Goal: Transaction & Acquisition: Book appointment/travel/reservation

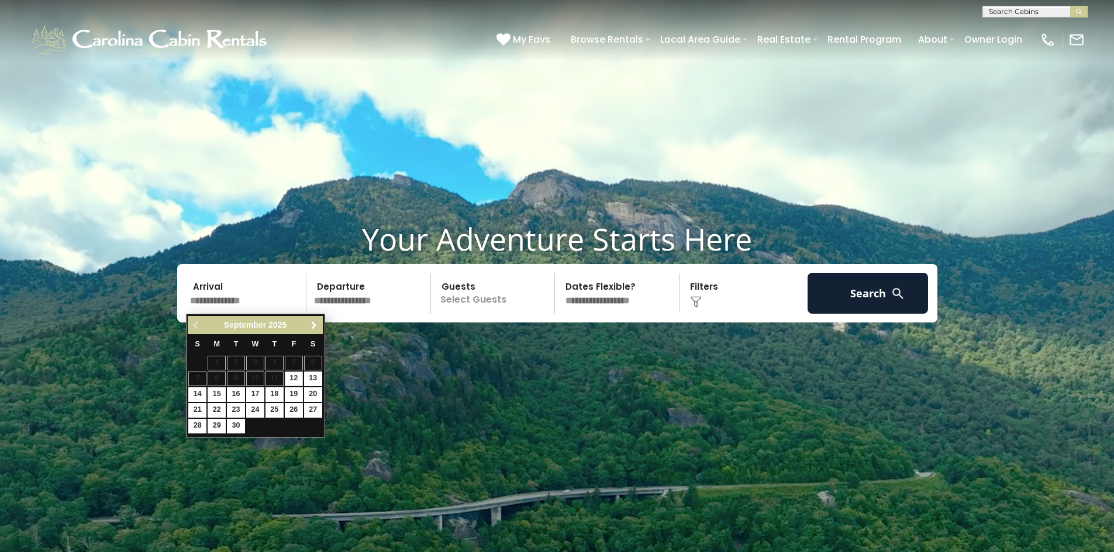
click at [312, 326] on span "Next" at bounding box center [313, 325] width 9 height 9
click at [309, 393] on link "20" at bounding box center [313, 395] width 18 height 15
type input "********"
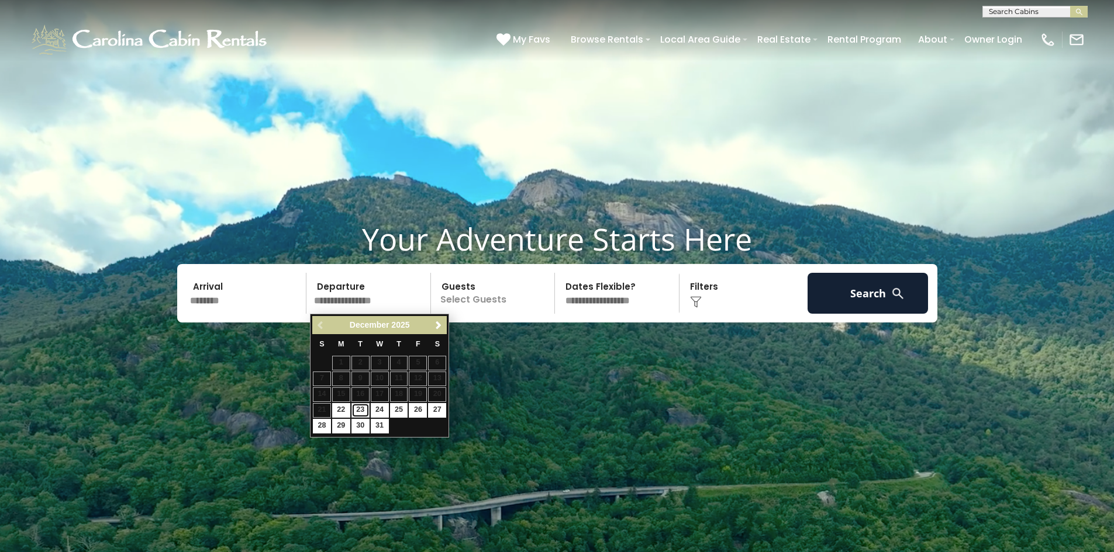
click at [362, 411] on link "23" at bounding box center [360, 410] width 18 height 15
type input "********"
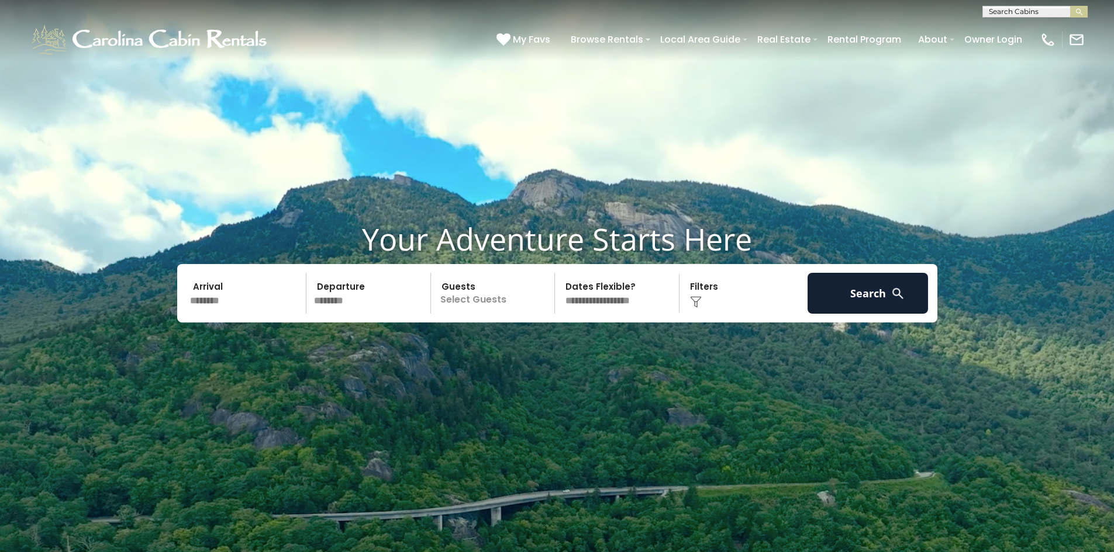
click at [500, 298] on p "Select Guests" at bounding box center [494, 293] width 120 height 41
click at [549, 343] on span "+" at bounding box center [550, 342] width 5 height 12
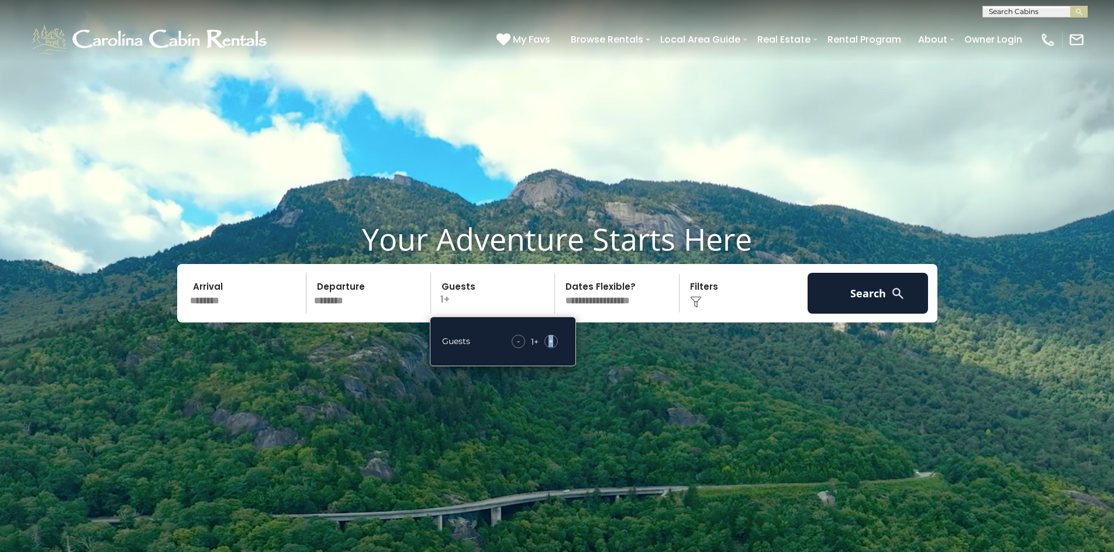
click at [550, 343] on span "+" at bounding box center [550, 342] width 5 height 12
click at [856, 296] on button "Search" at bounding box center [867, 293] width 121 height 41
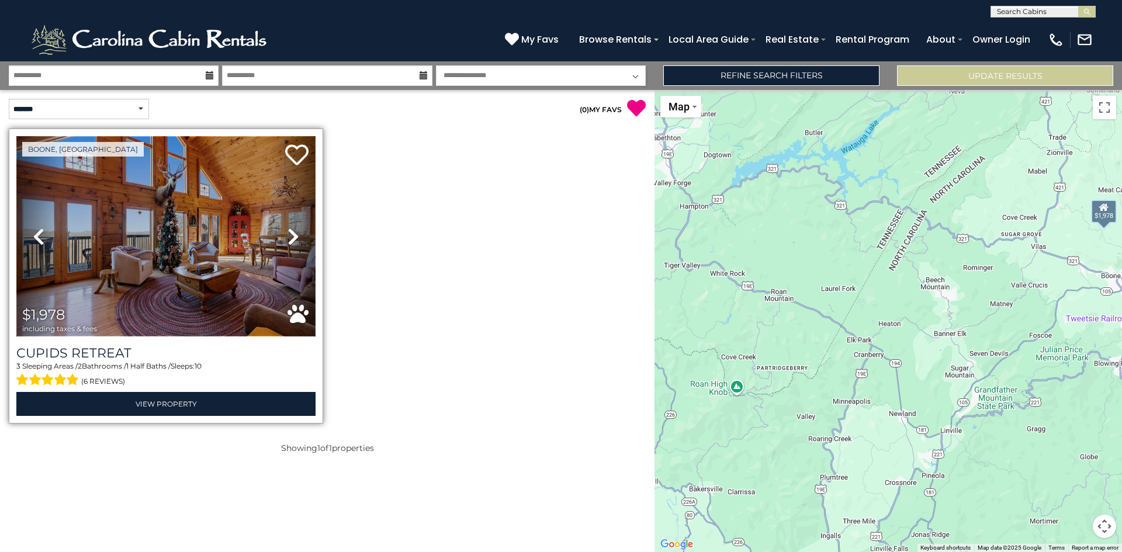
click at [157, 228] on img at bounding box center [165, 236] width 299 height 201
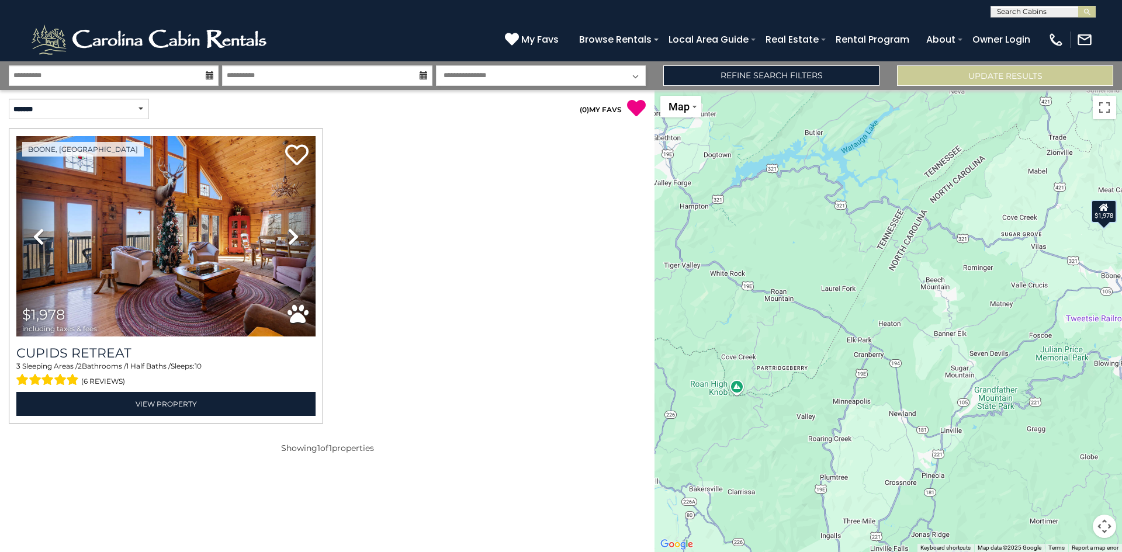
click at [208, 72] on icon at bounding box center [210, 75] width 8 height 8
click at [180, 84] on input "**********" at bounding box center [114, 75] width 210 height 20
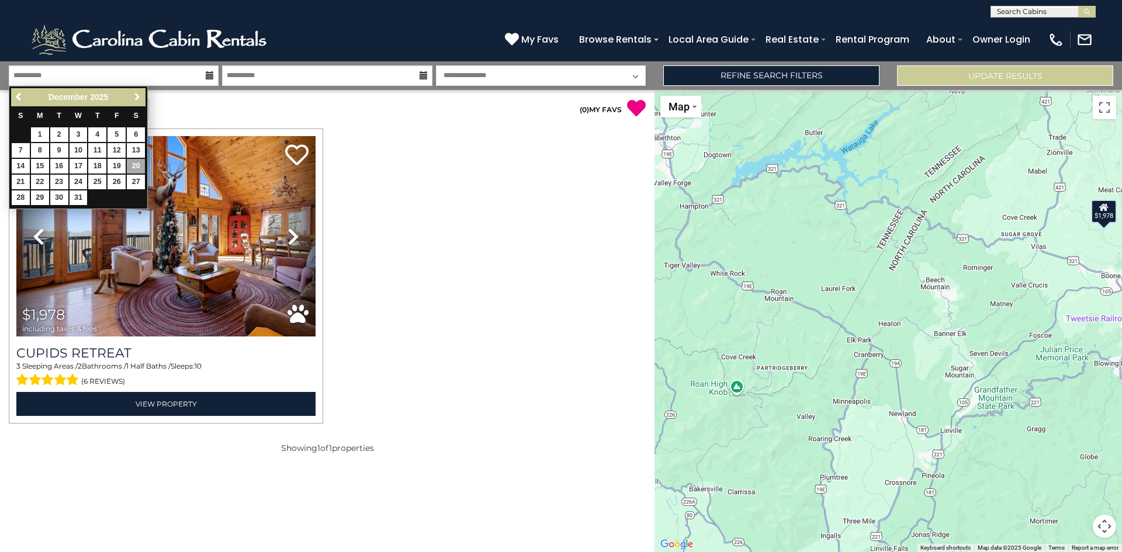
click at [138, 93] on span "Next" at bounding box center [137, 96] width 9 height 9
click at [16, 97] on span "Previous" at bounding box center [19, 96] width 9 height 9
click at [77, 198] on link "31" at bounding box center [79, 198] width 18 height 15
type input "********"
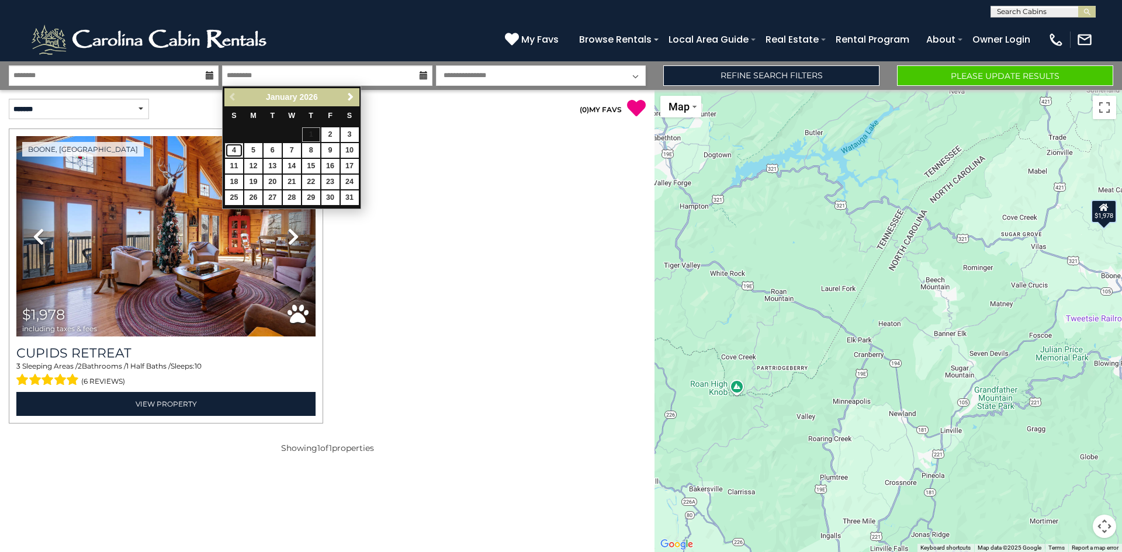
click at [236, 152] on link "4" at bounding box center [234, 150] width 18 height 15
type input "******"
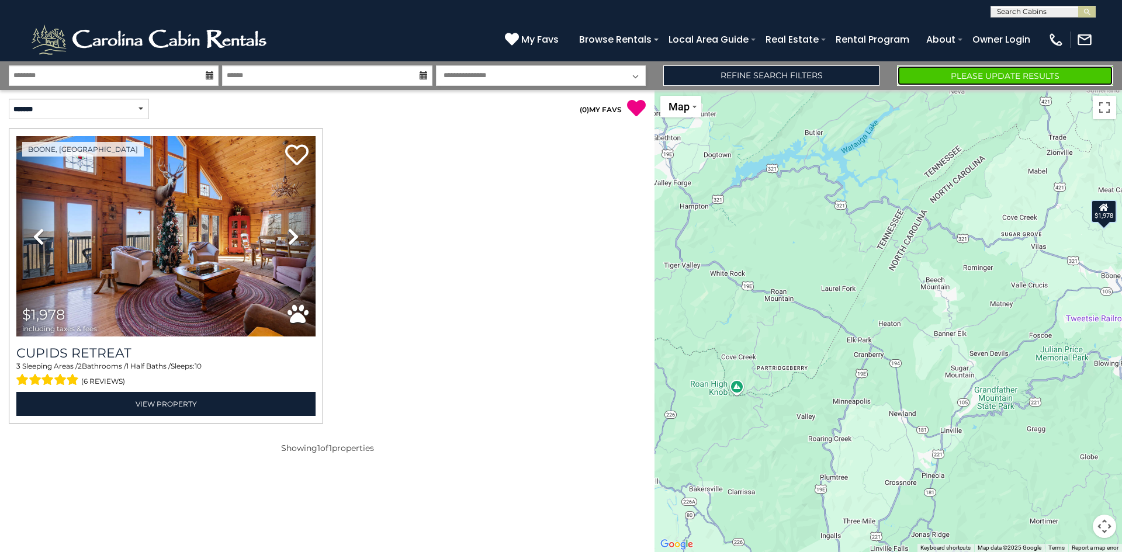
click at [934, 78] on button "Please Update Results" at bounding box center [1005, 75] width 216 height 20
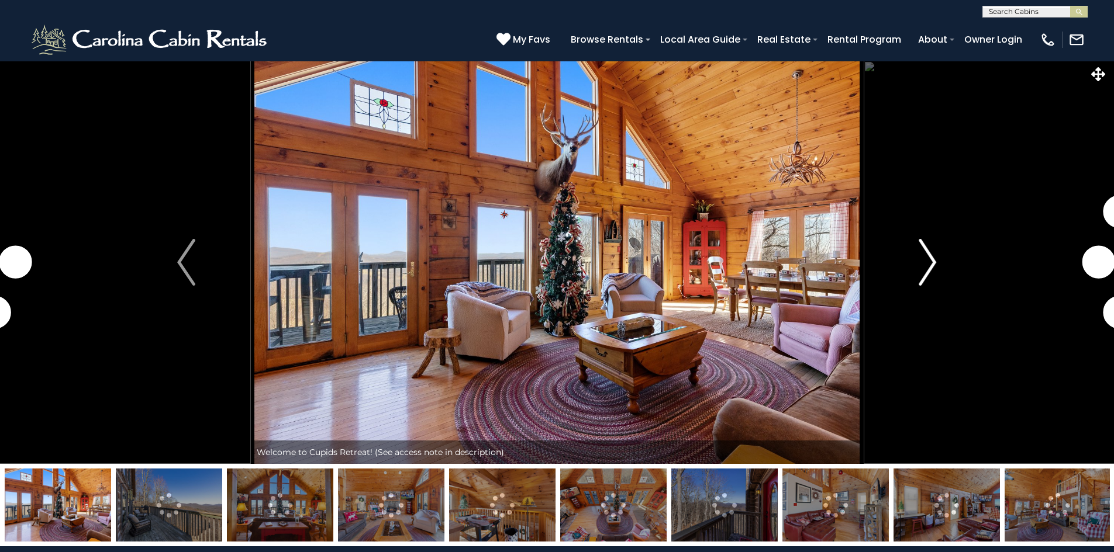
click at [923, 274] on img "Next" at bounding box center [927, 262] width 18 height 47
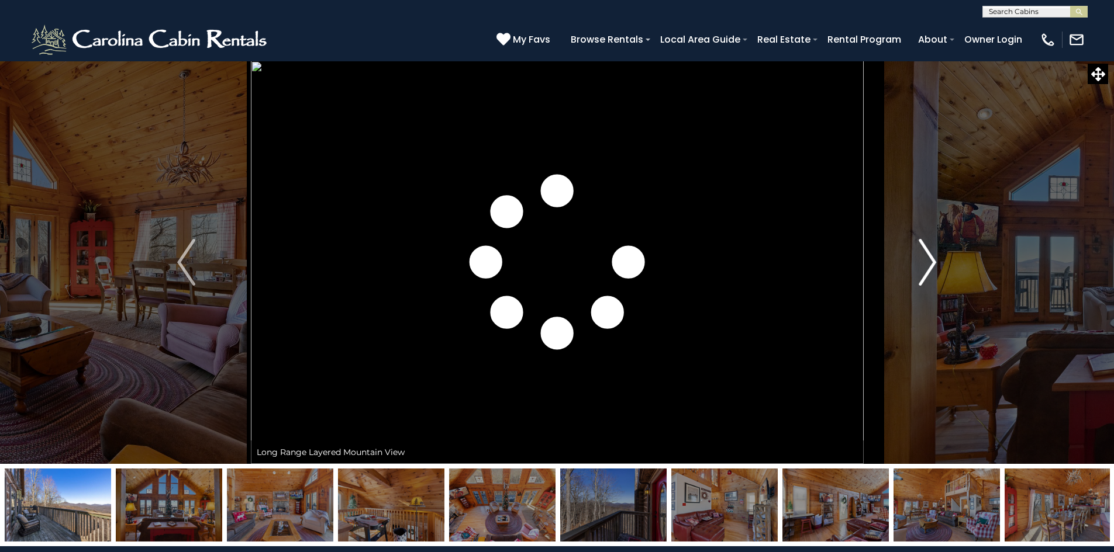
click at [928, 258] on img "Next" at bounding box center [927, 262] width 18 height 47
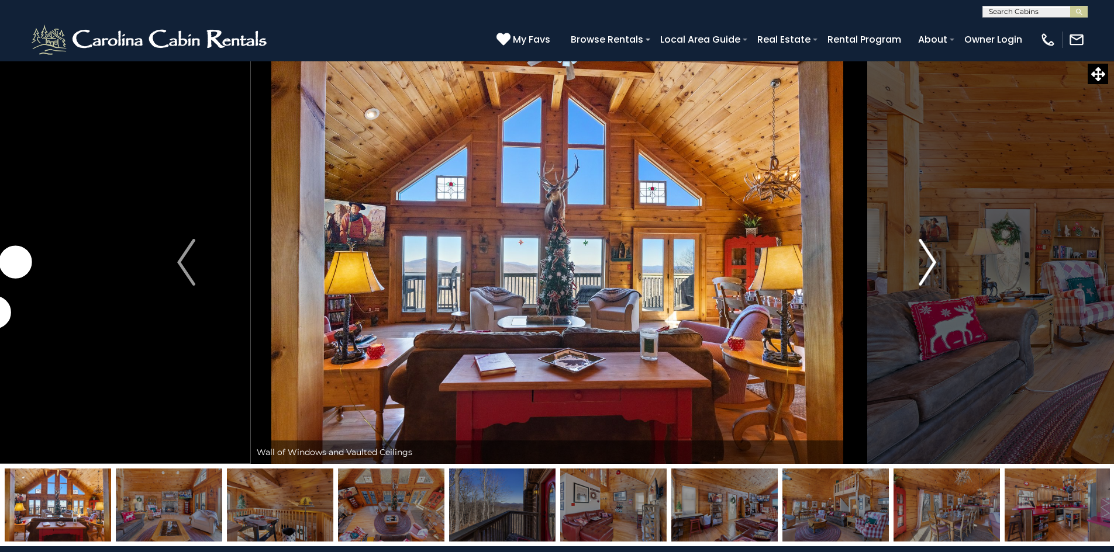
click at [927, 258] on img "Next" at bounding box center [927, 262] width 18 height 47
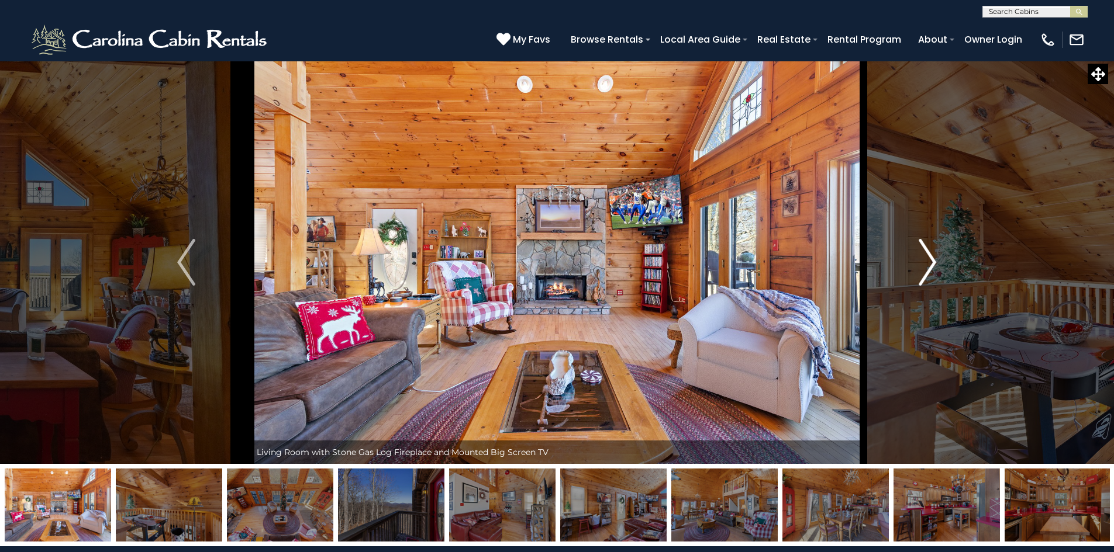
click at [927, 258] on img "Next" at bounding box center [927, 262] width 18 height 47
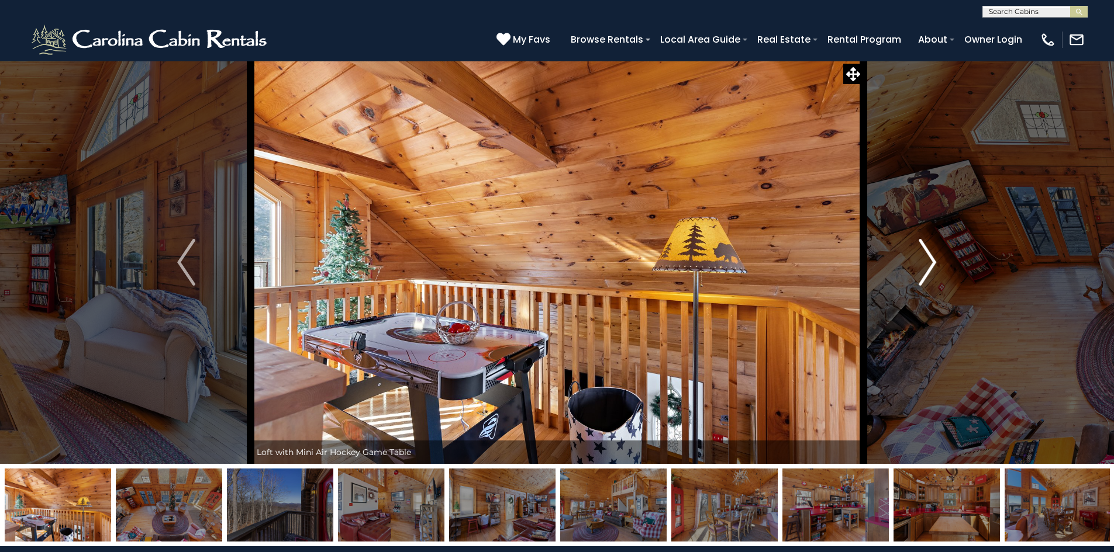
click at [927, 258] on img "Next" at bounding box center [927, 262] width 18 height 47
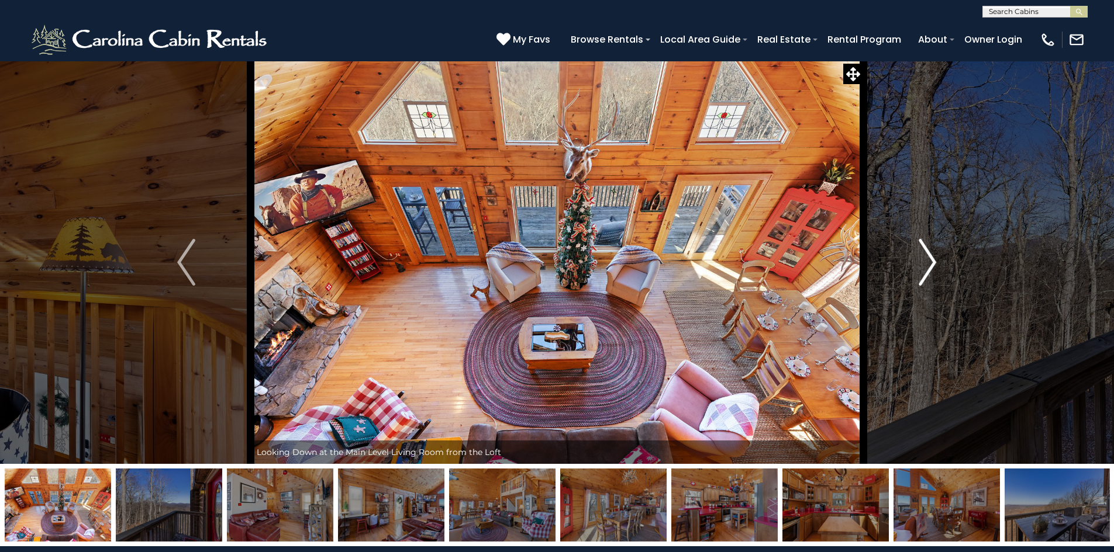
click at [927, 258] on img "Next" at bounding box center [927, 262] width 18 height 47
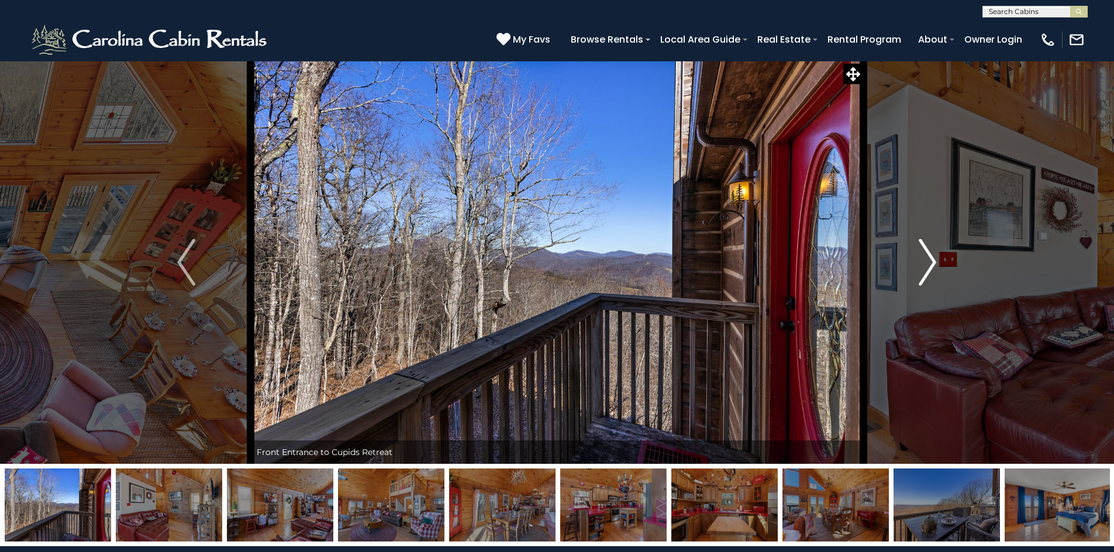
click at [927, 258] on img "Next" at bounding box center [927, 262] width 18 height 47
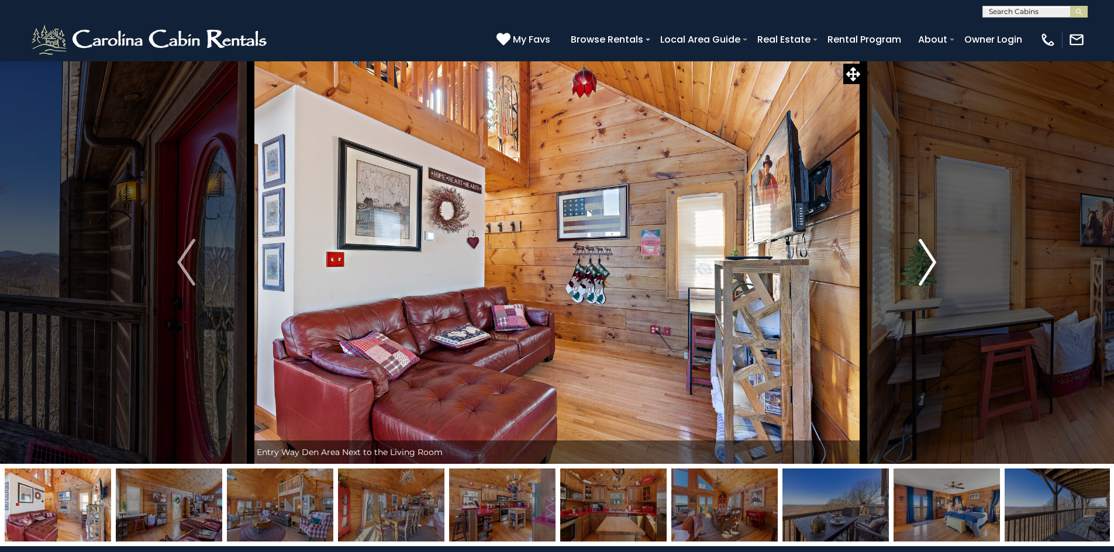
click at [927, 258] on img "Next" at bounding box center [927, 262] width 18 height 47
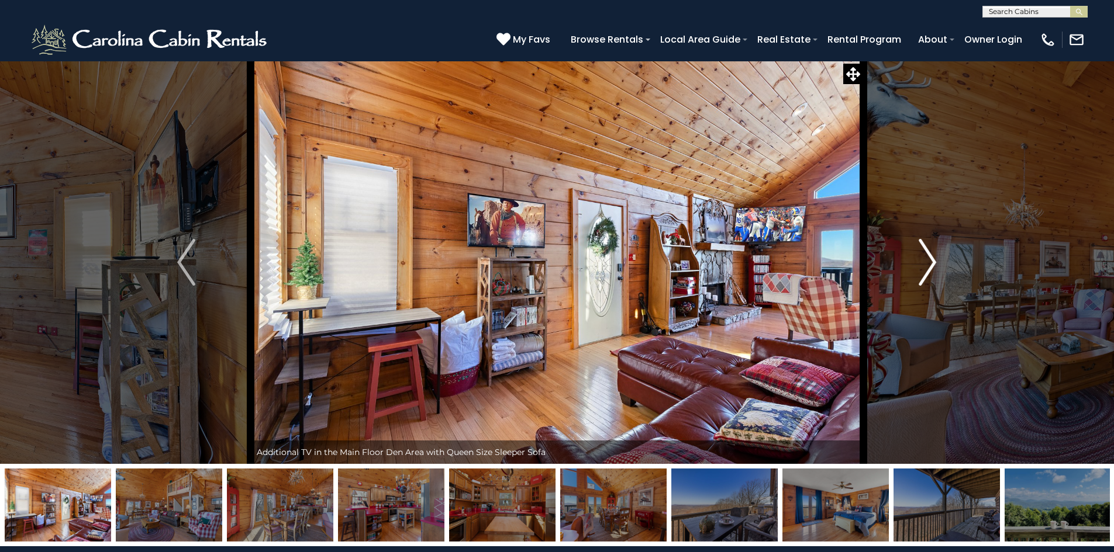
click at [927, 258] on img "Next" at bounding box center [927, 262] width 18 height 47
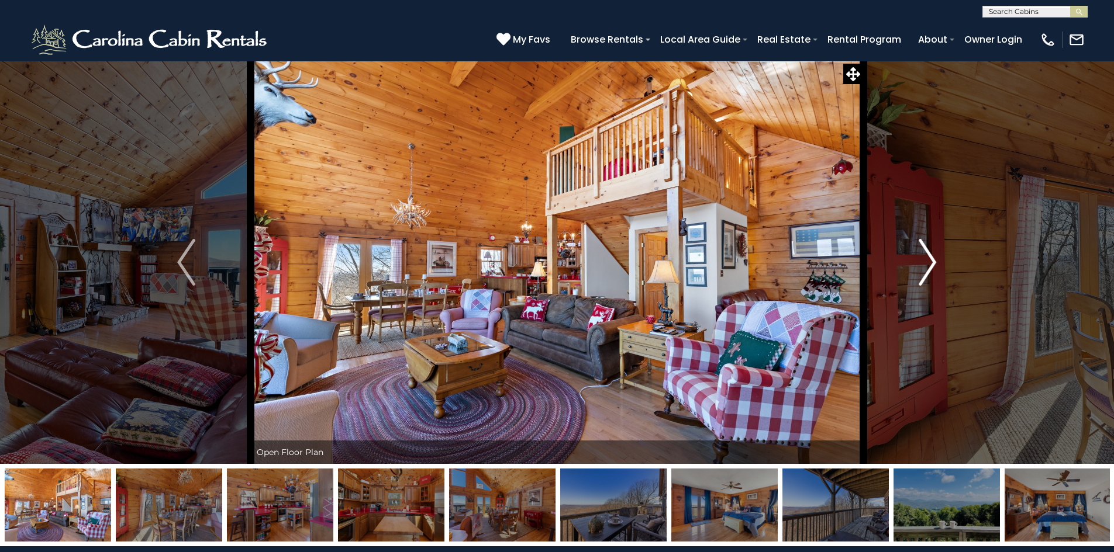
click at [927, 258] on img "Next" at bounding box center [927, 262] width 18 height 47
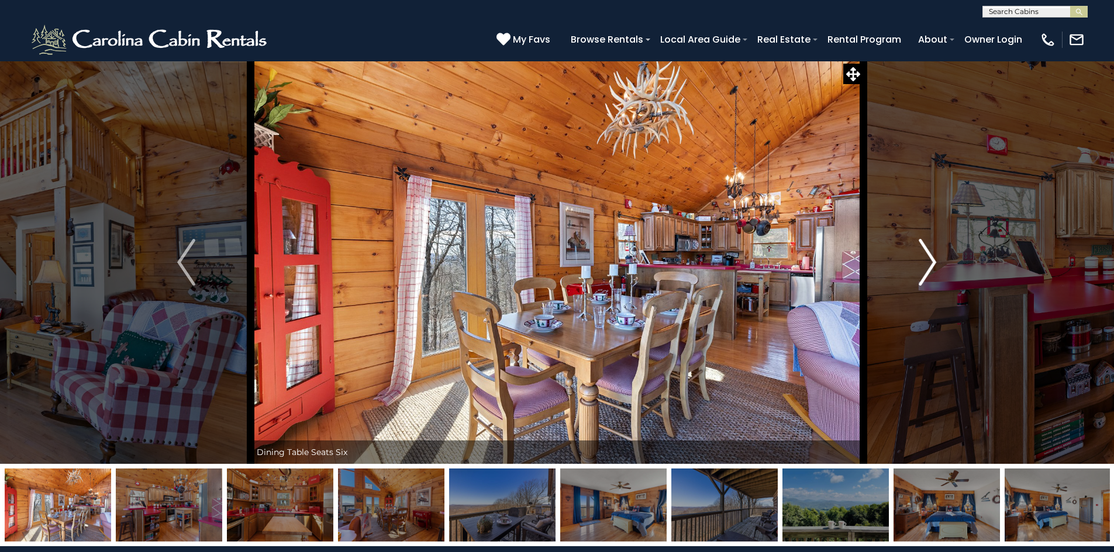
click at [927, 258] on img "Next" at bounding box center [927, 262] width 18 height 47
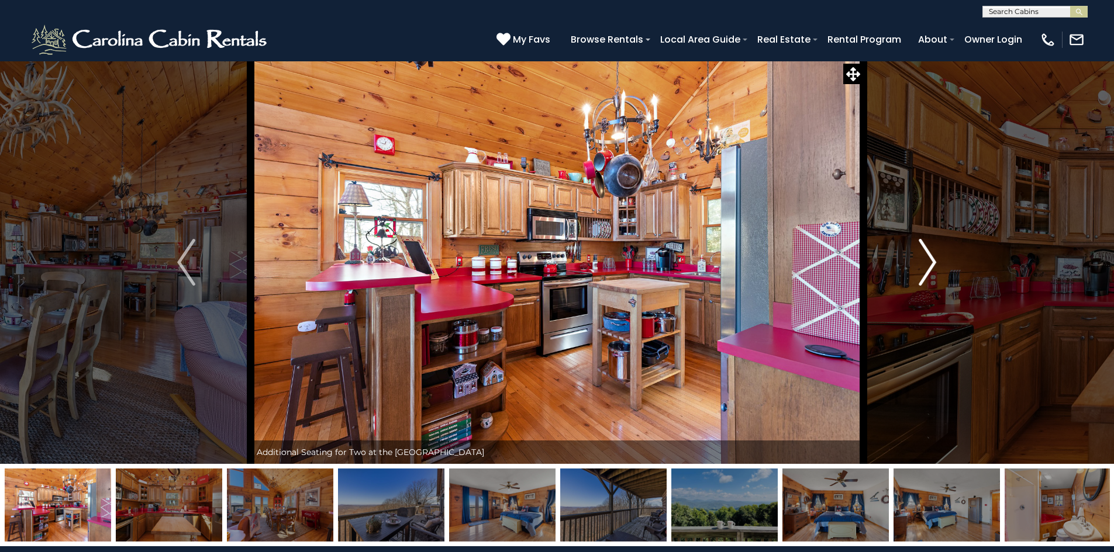
click at [927, 258] on img "Next" at bounding box center [927, 262] width 18 height 47
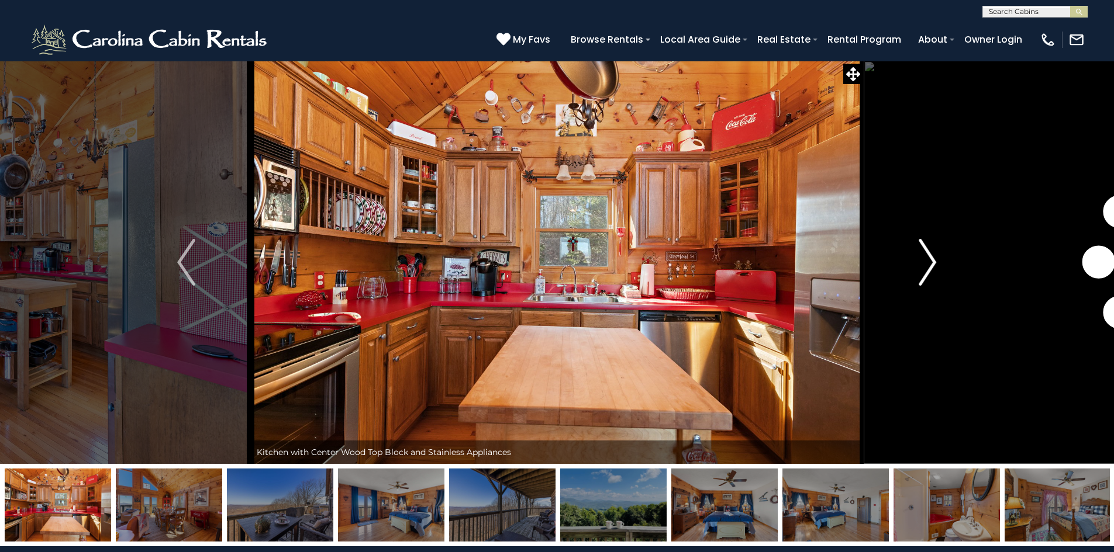
click at [927, 258] on img "Next" at bounding box center [927, 262] width 18 height 47
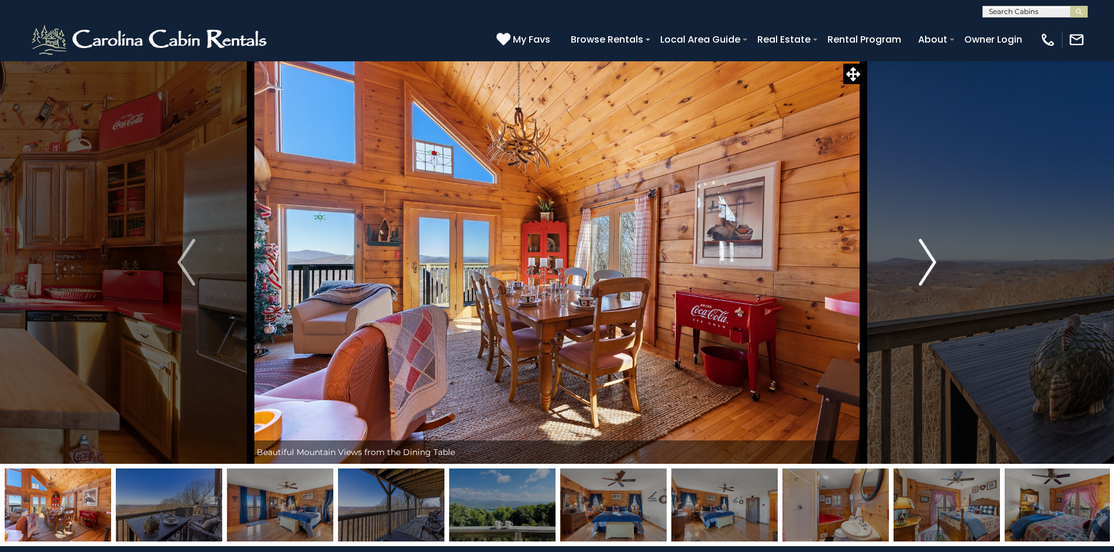
click at [927, 258] on img "Next" at bounding box center [927, 262] width 18 height 47
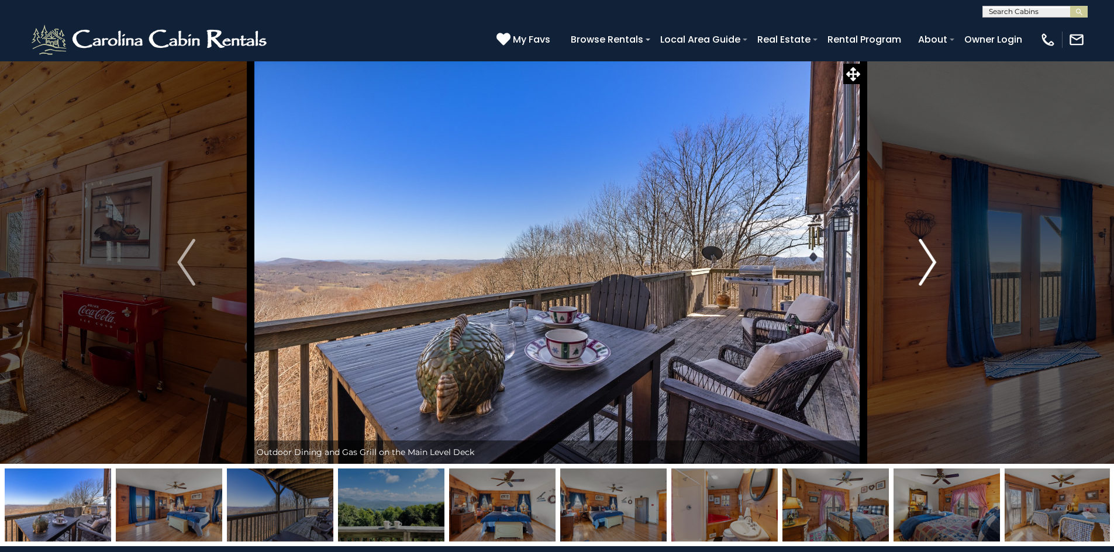
click at [927, 258] on img "Next" at bounding box center [927, 262] width 18 height 47
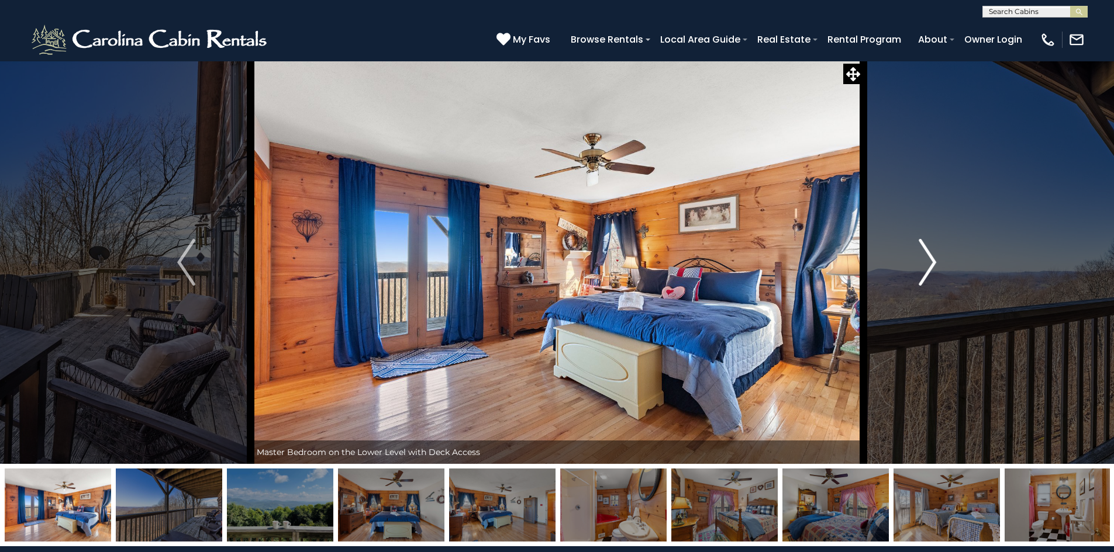
click at [927, 258] on img "Next" at bounding box center [927, 262] width 18 height 47
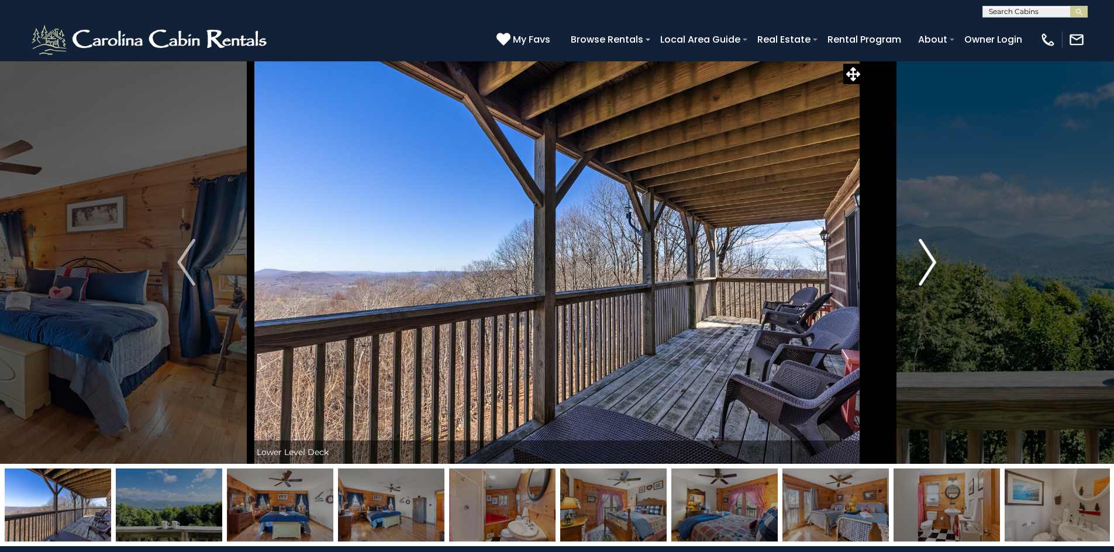
click at [927, 258] on img "Next" at bounding box center [927, 262] width 18 height 47
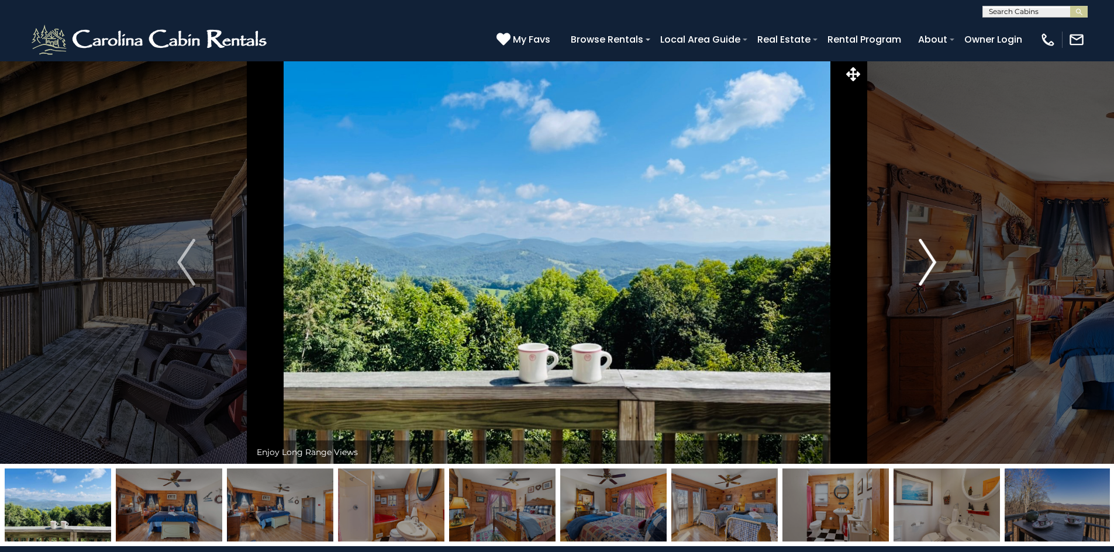
click at [927, 258] on img "Next" at bounding box center [927, 262] width 18 height 47
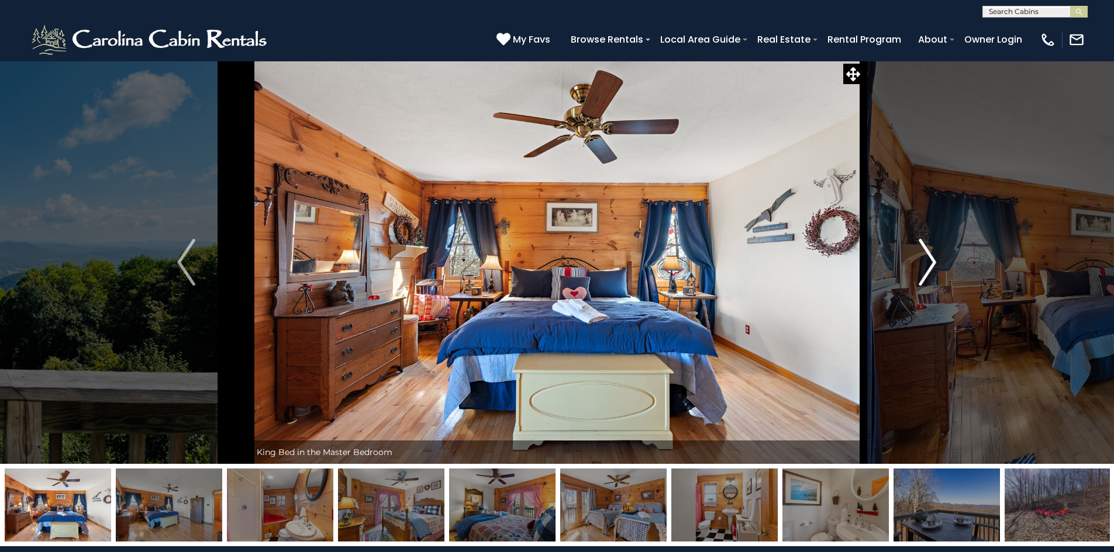
click at [927, 258] on img "Next" at bounding box center [927, 262] width 18 height 47
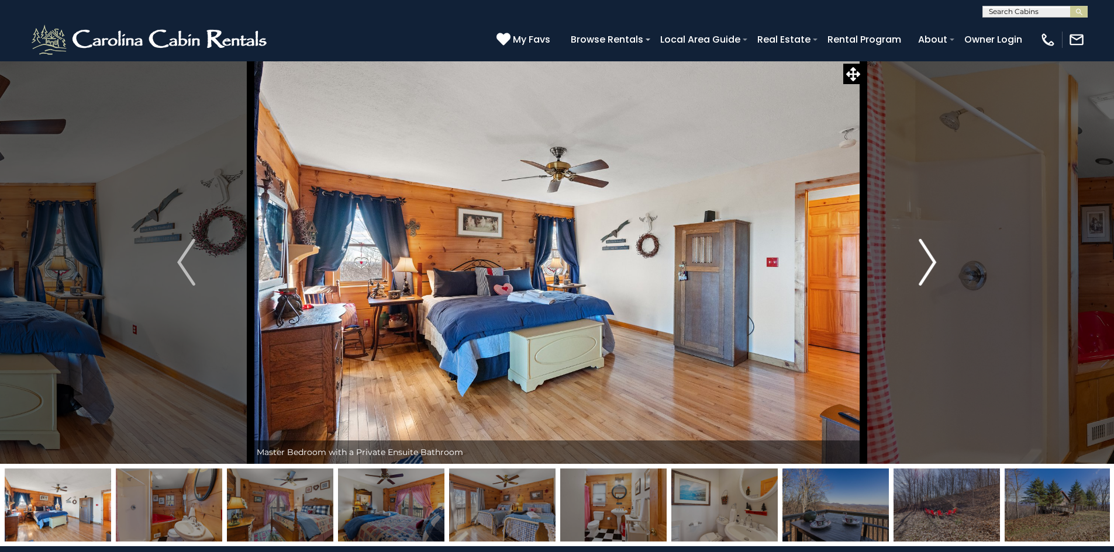
click at [927, 258] on img "Next" at bounding box center [927, 262] width 18 height 47
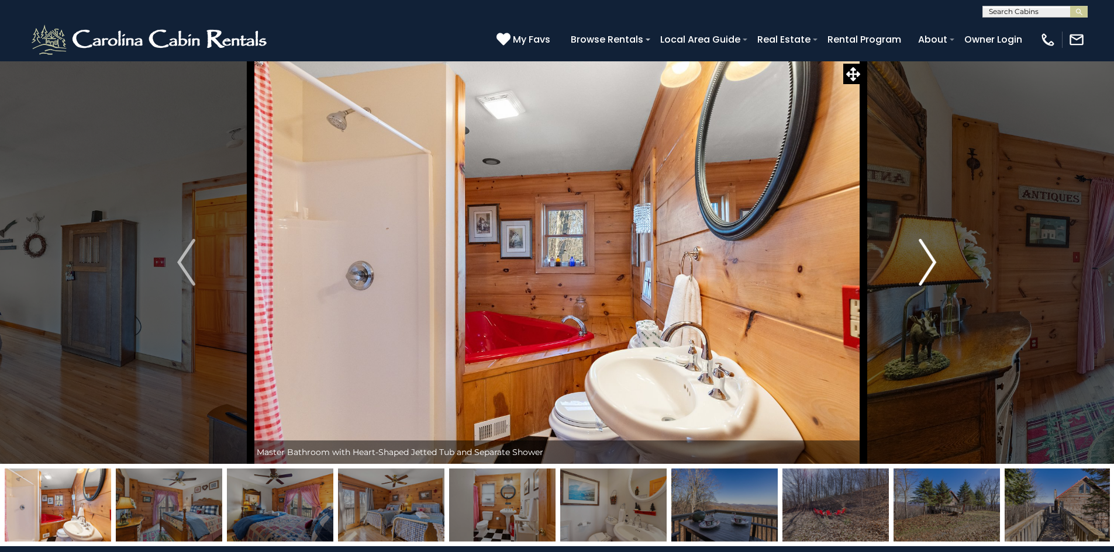
click at [927, 258] on img "Next" at bounding box center [927, 262] width 18 height 47
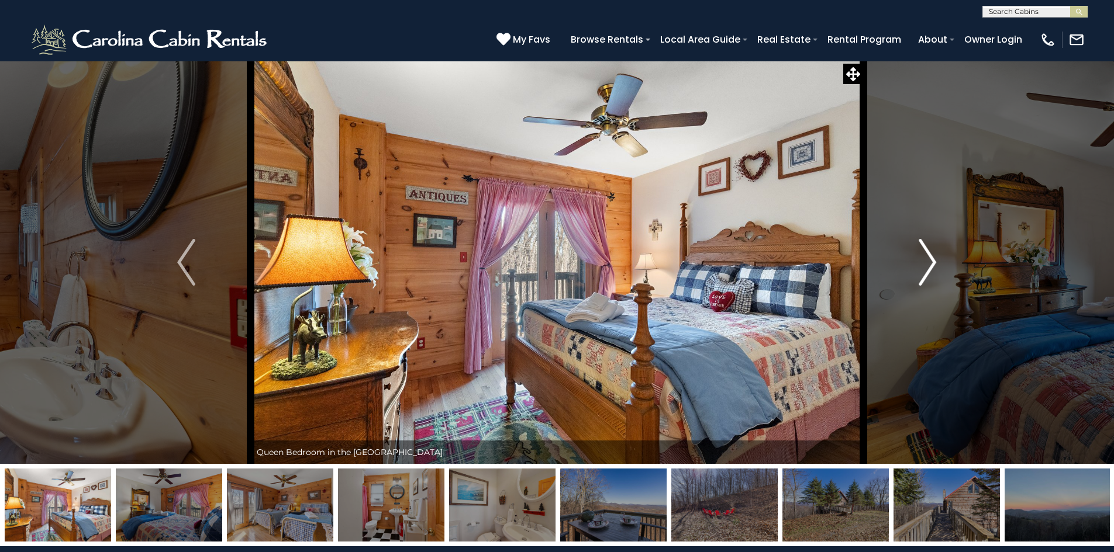
click at [927, 258] on img "Next" at bounding box center [927, 262] width 18 height 47
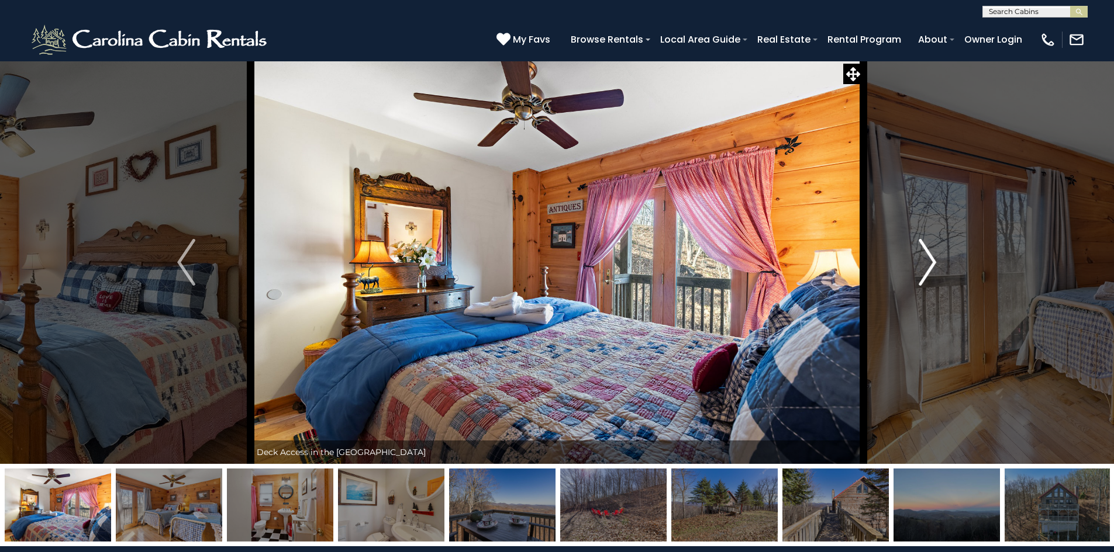
click at [927, 258] on img "Next" at bounding box center [927, 262] width 18 height 47
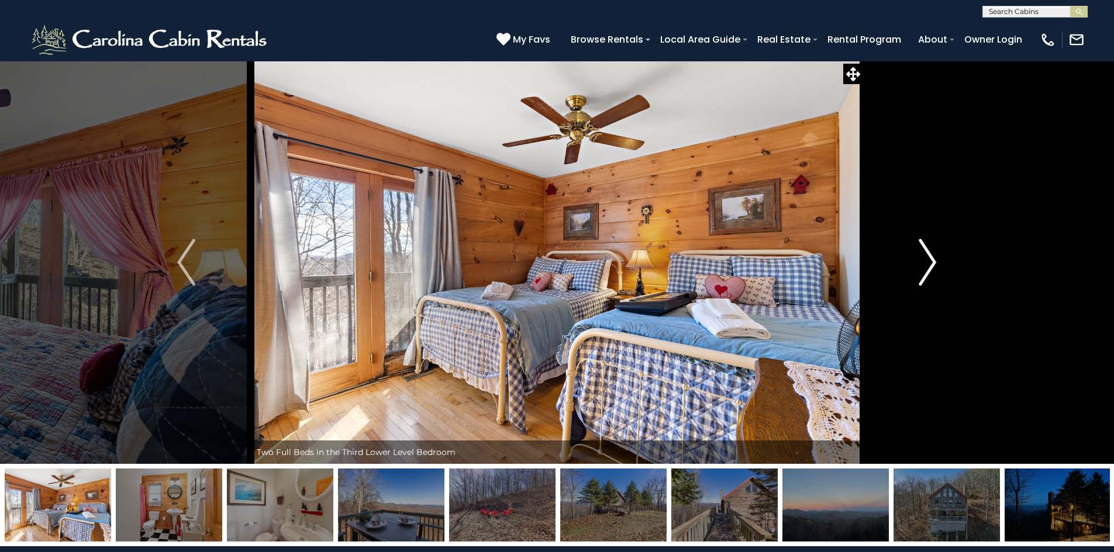
click at [927, 258] on img "Next" at bounding box center [927, 262] width 18 height 47
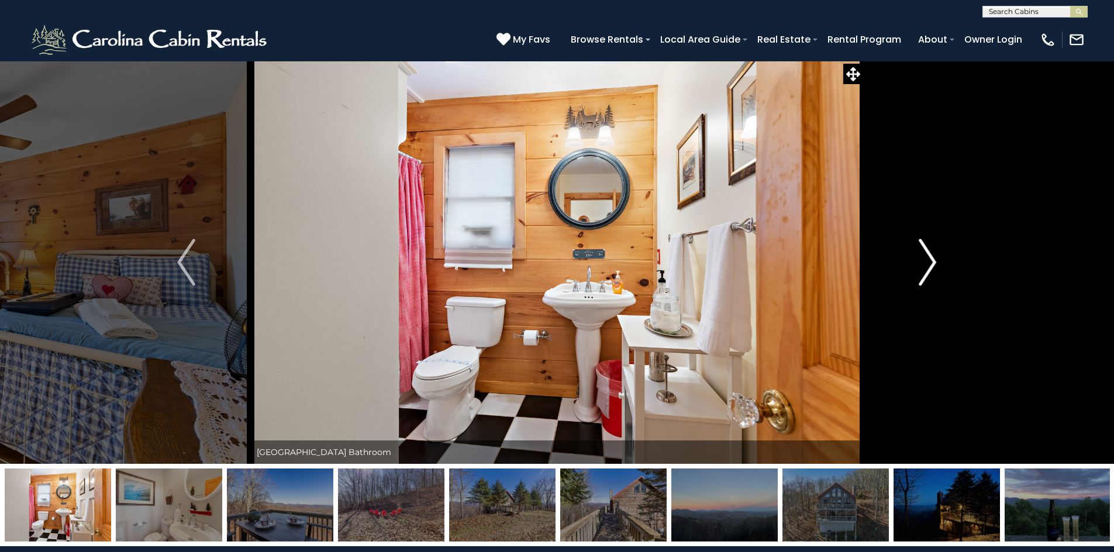
click at [927, 258] on img "Next" at bounding box center [927, 262] width 18 height 47
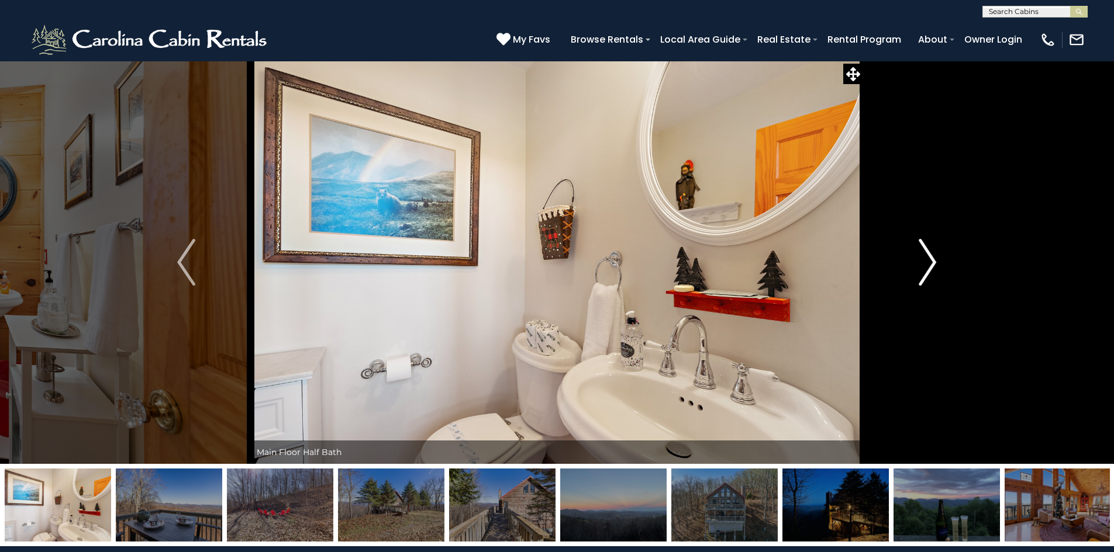
click at [927, 258] on img "Next" at bounding box center [927, 262] width 18 height 47
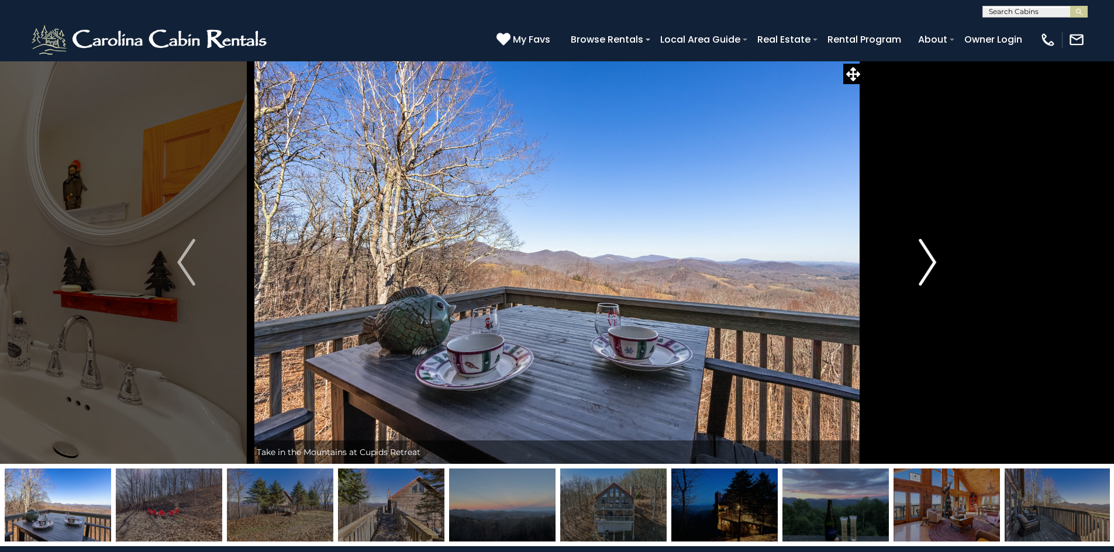
click at [927, 258] on img "Next" at bounding box center [927, 262] width 18 height 47
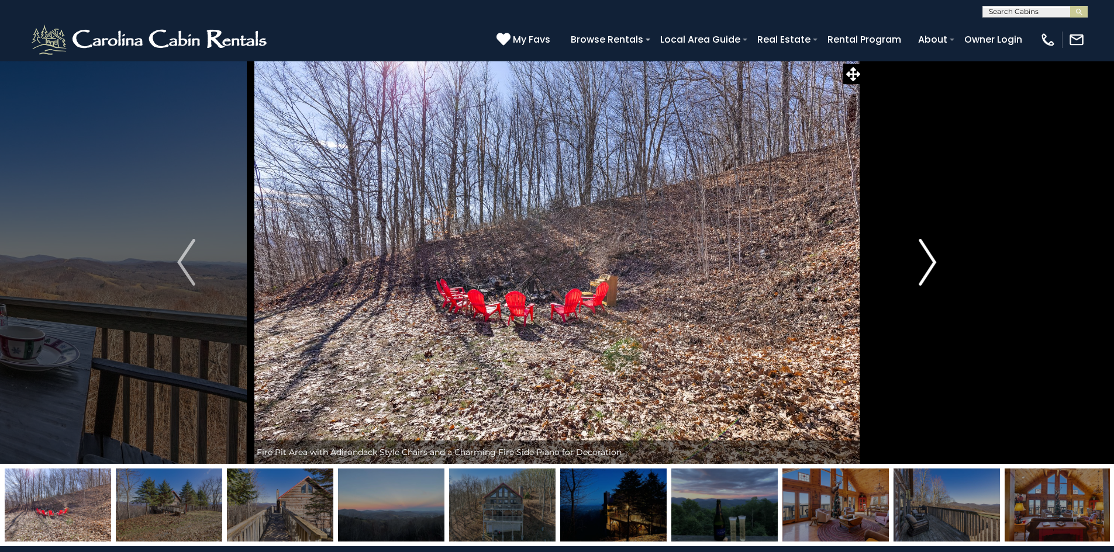
click at [927, 258] on img "Next" at bounding box center [927, 262] width 18 height 47
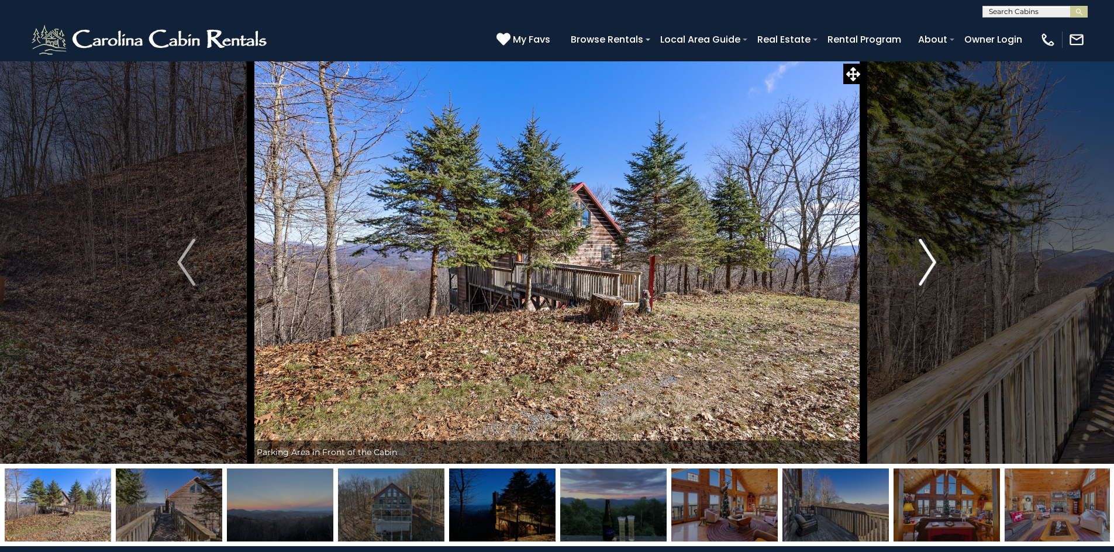
click at [927, 258] on img "Next" at bounding box center [927, 262] width 18 height 47
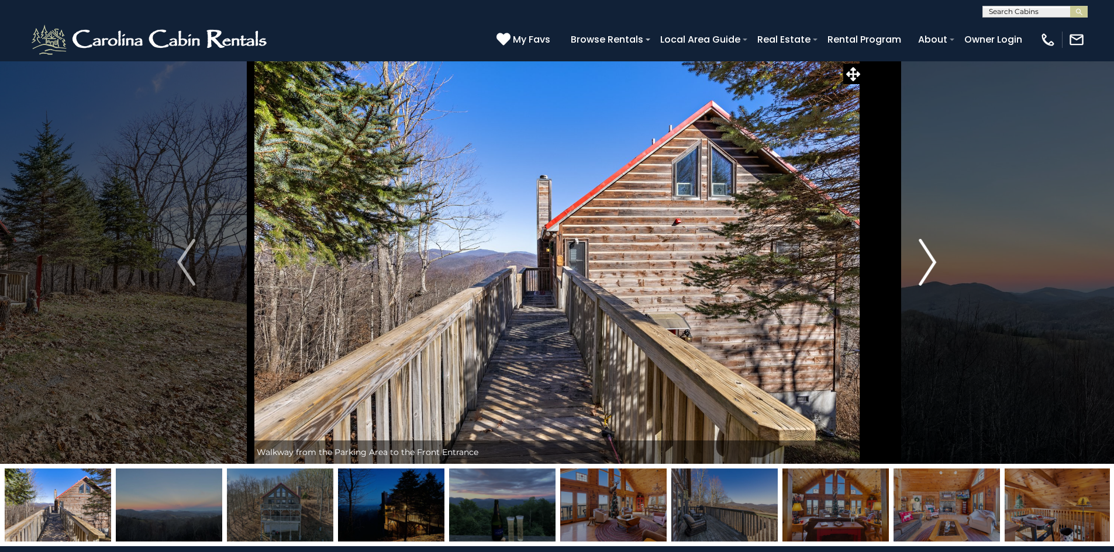
click at [927, 258] on img "Next" at bounding box center [927, 262] width 18 height 47
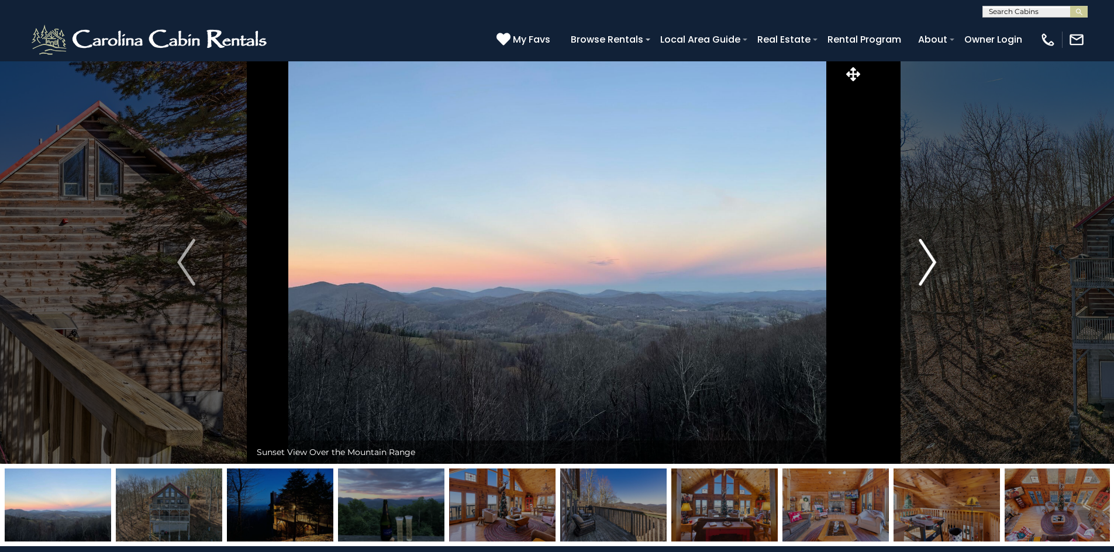
click at [927, 258] on img "Next" at bounding box center [927, 262] width 18 height 47
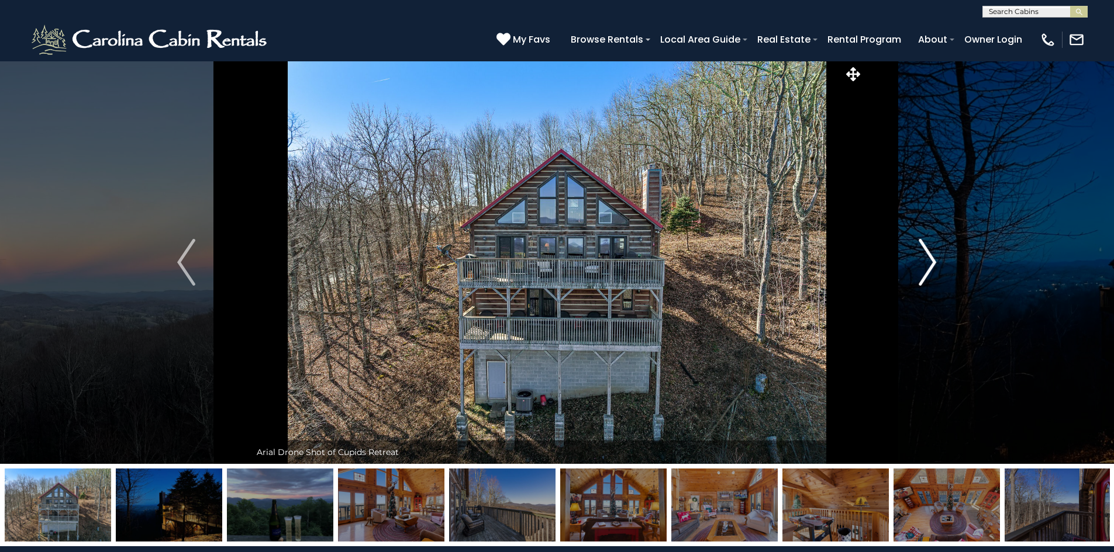
click at [927, 258] on img "Next" at bounding box center [927, 262] width 18 height 47
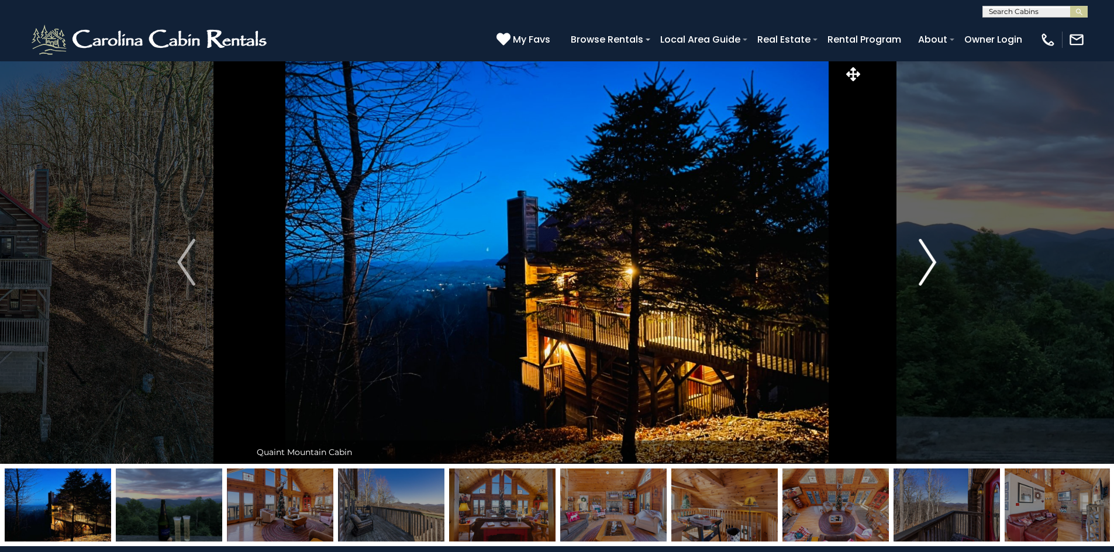
click at [927, 258] on img "Next" at bounding box center [927, 262] width 18 height 47
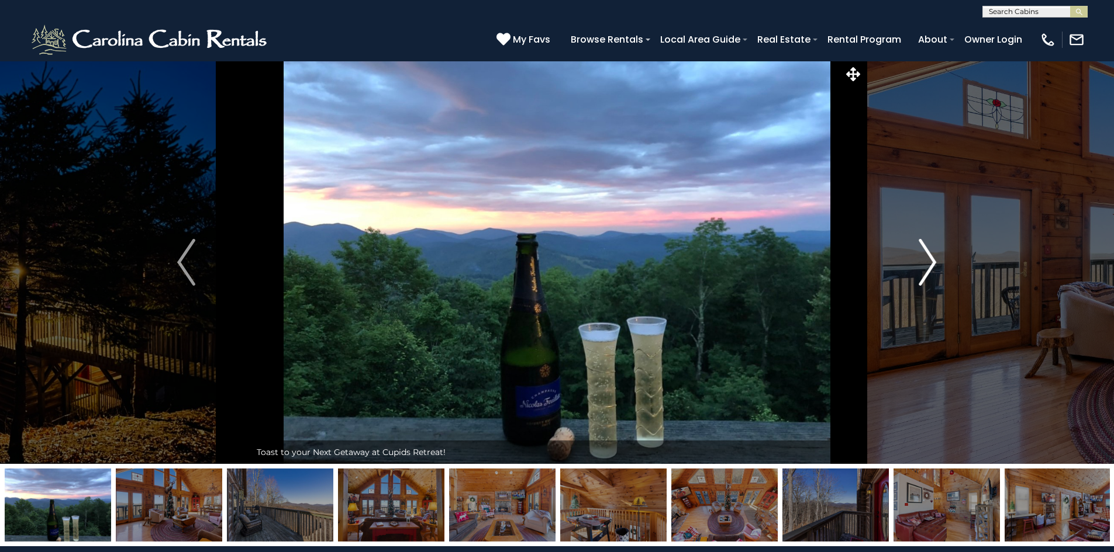
click at [927, 258] on img "Next" at bounding box center [927, 262] width 18 height 47
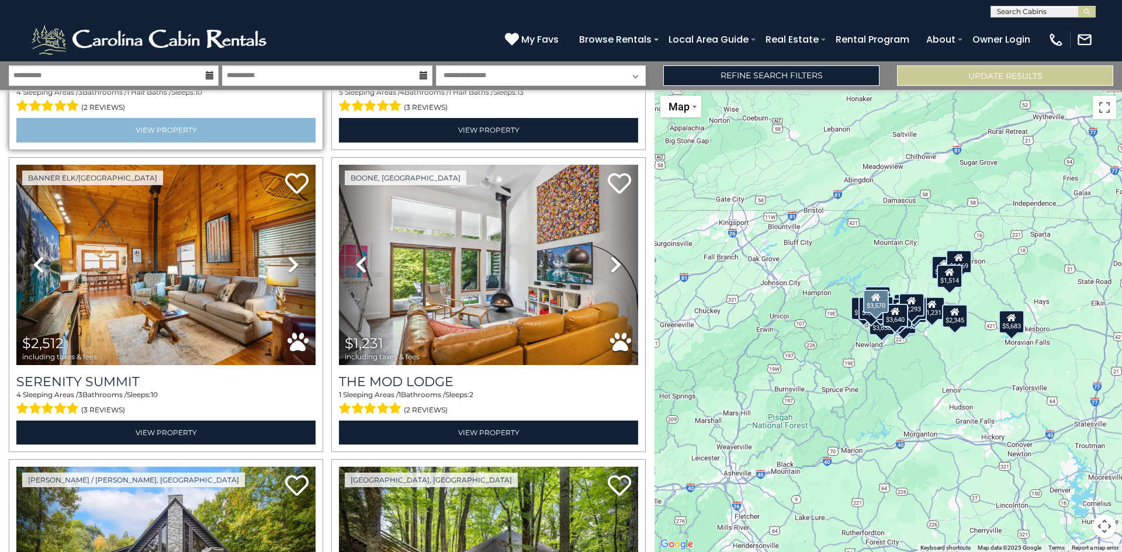
scroll to position [1520, 0]
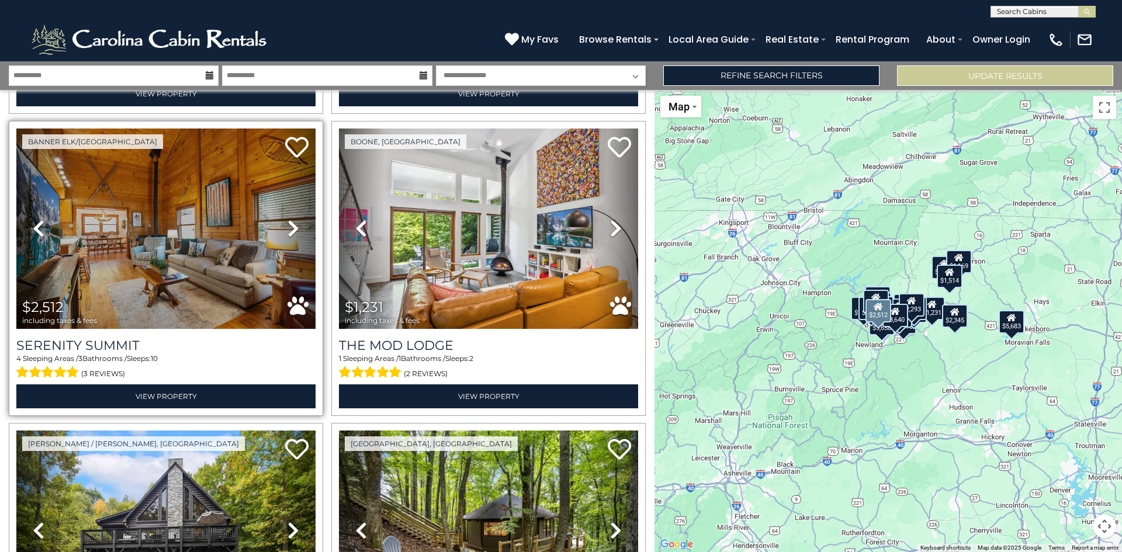
click at [292, 219] on icon at bounding box center [294, 228] width 12 height 19
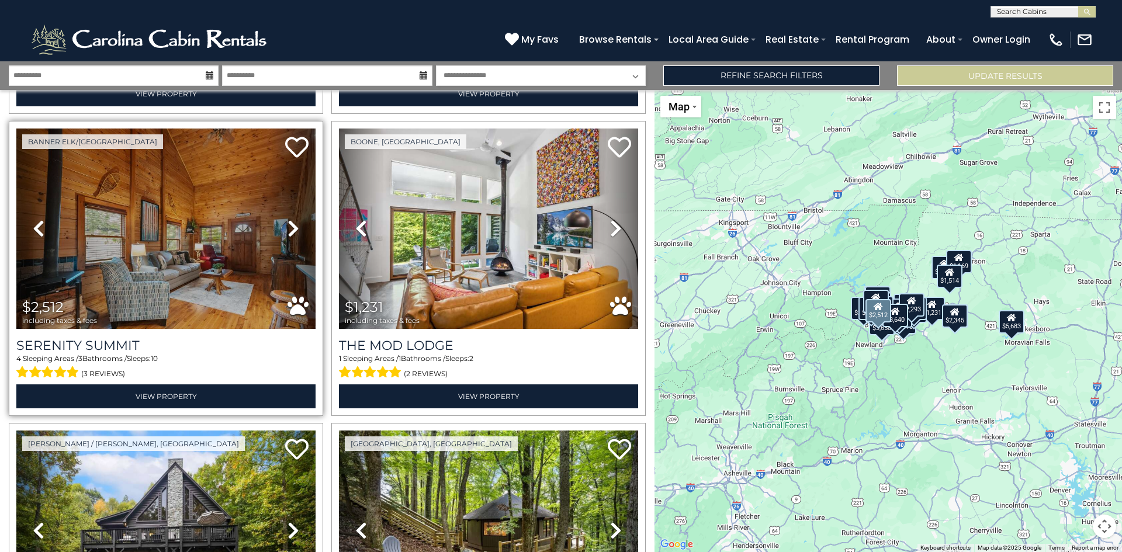
click at [291, 219] on icon at bounding box center [294, 228] width 12 height 19
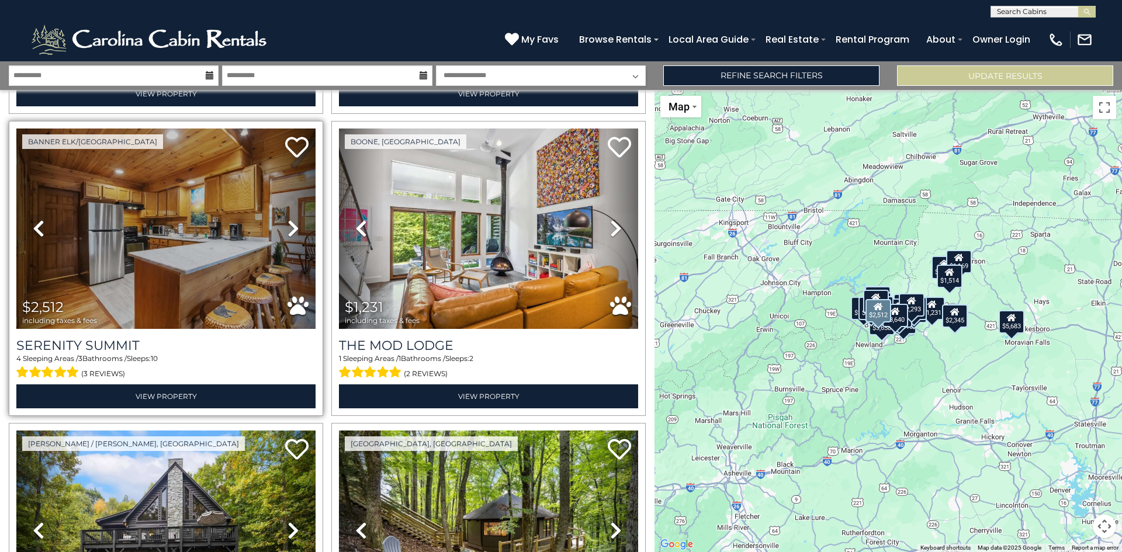
click at [291, 219] on icon at bounding box center [294, 228] width 12 height 19
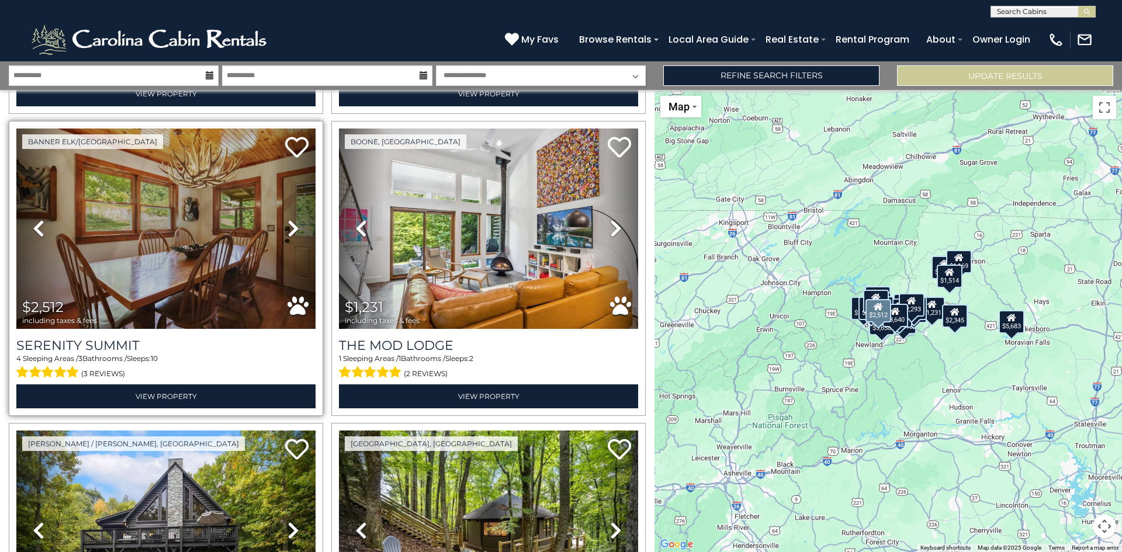
click at [291, 219] on icon at bounding box center [294, 228] width 12 height 19
